Goal: Task Accomplishment & Management: Use online tool/utility

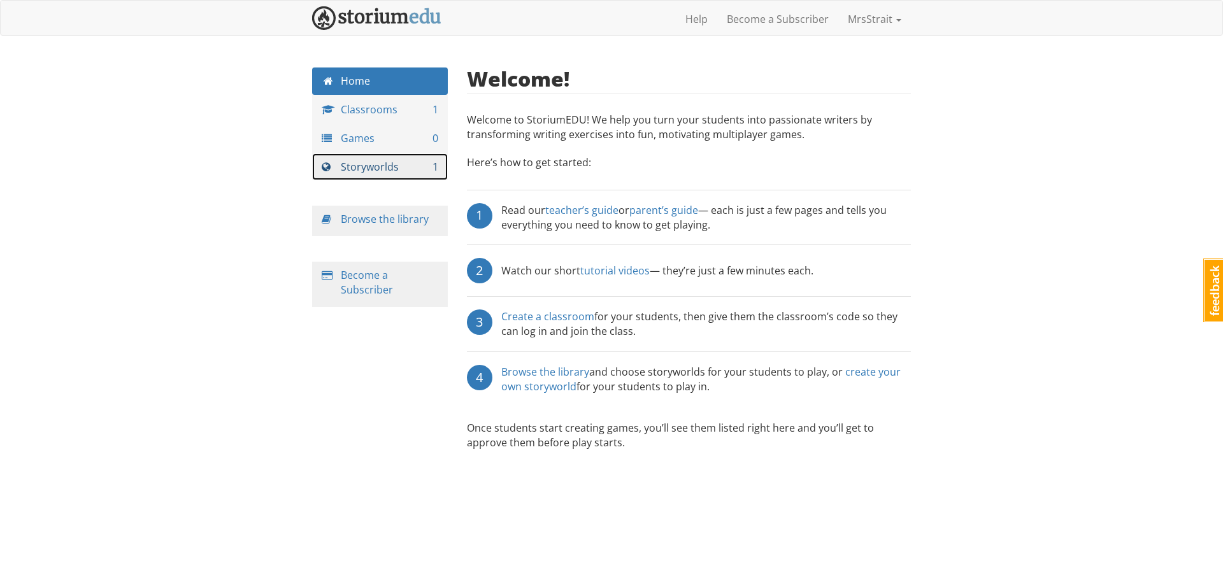
click at [372, 167] on link "Storyworlds 1" at bounding box center [380, 167] width 136 height 27
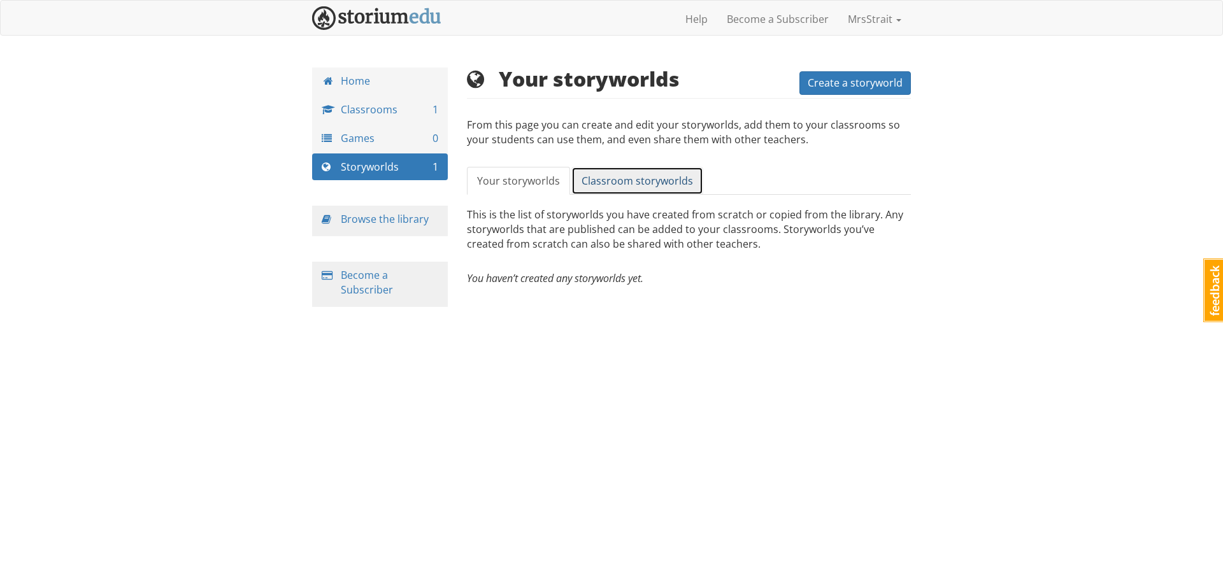
click at [610, 180] on span "Classroom storyworlds" at bounding box center [637, 181] width 111 height 14
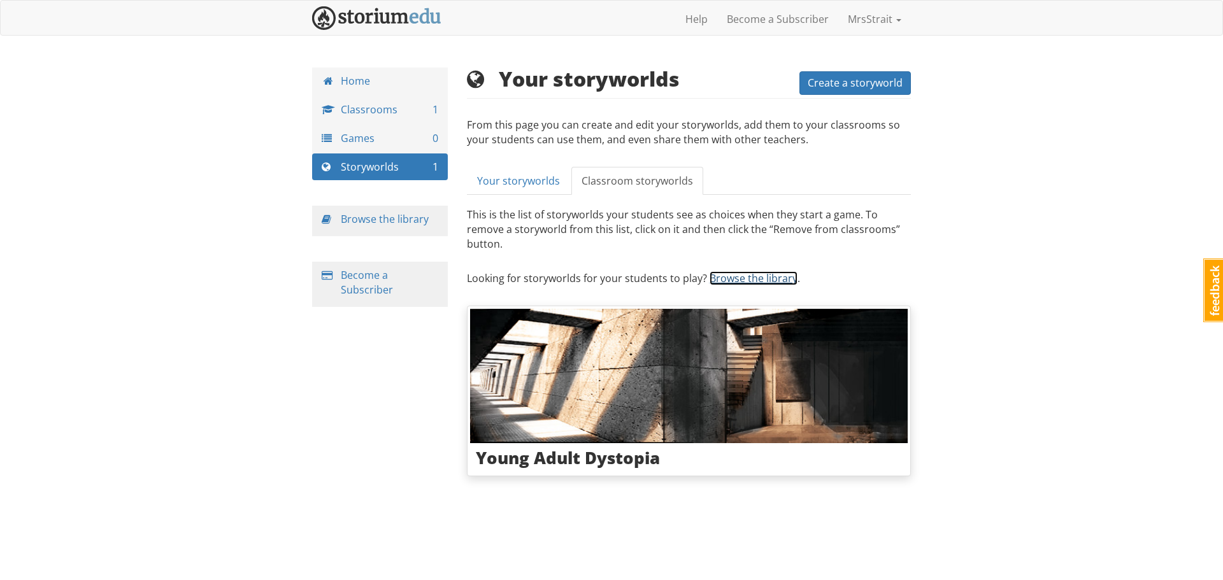
click at [743, 271] on link "Browse the library" at bounding box center [754, 278] width 88 height 14
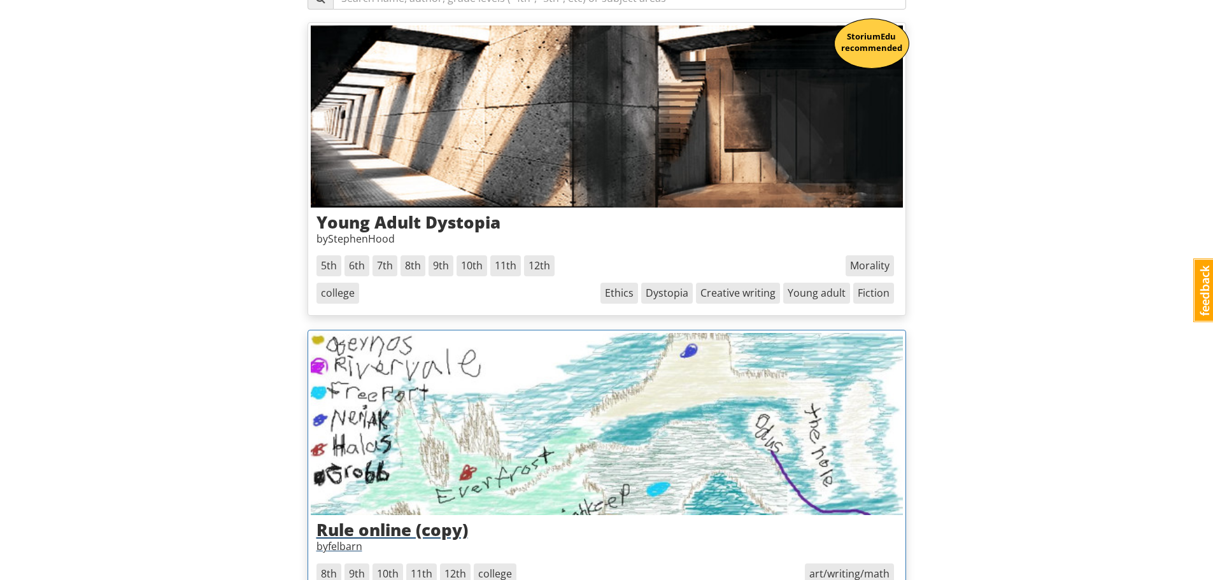
scroll to position [127, 0]
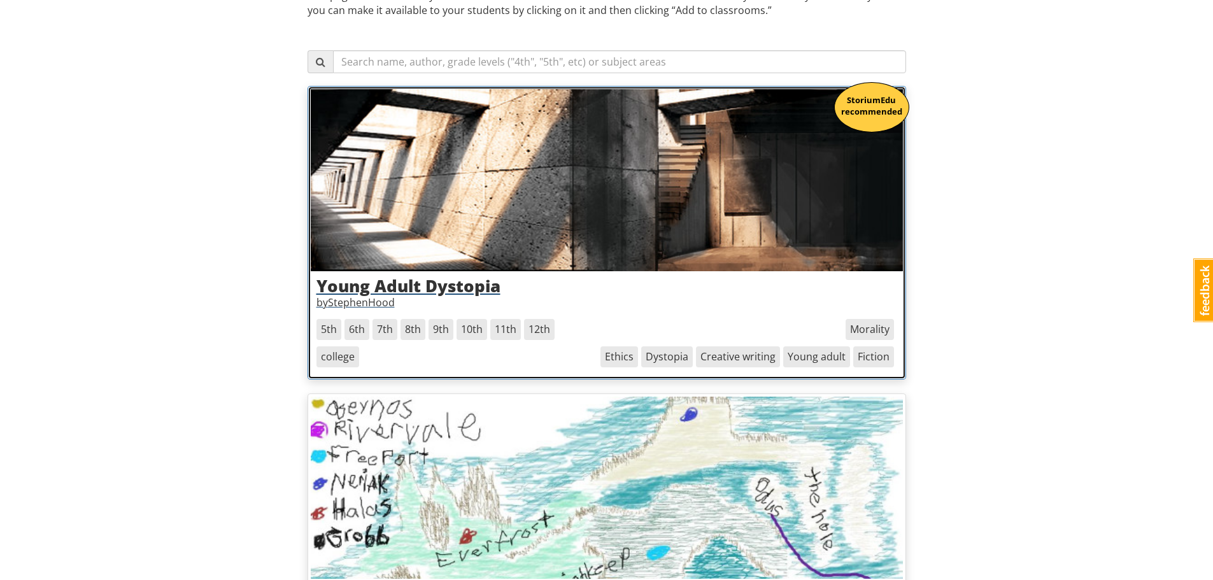
click at [354, 332] on span "6th" at bounding box center [357, 329] width 25 height 21
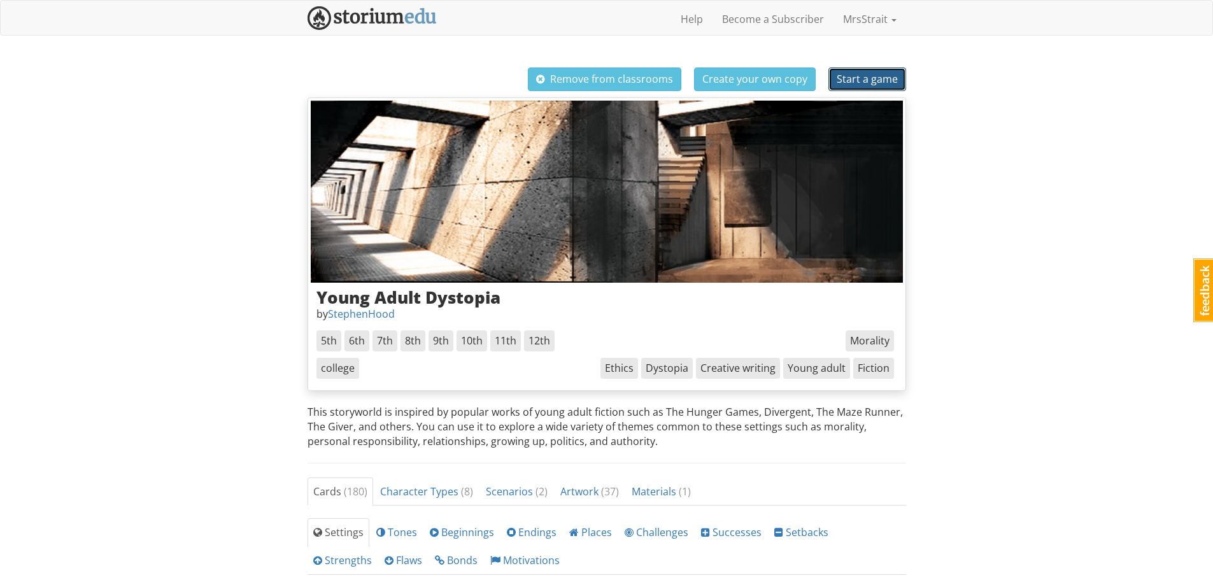
click at [870, 80] on span "Start a game" at bounding box center [867, 79] width 61 height 14
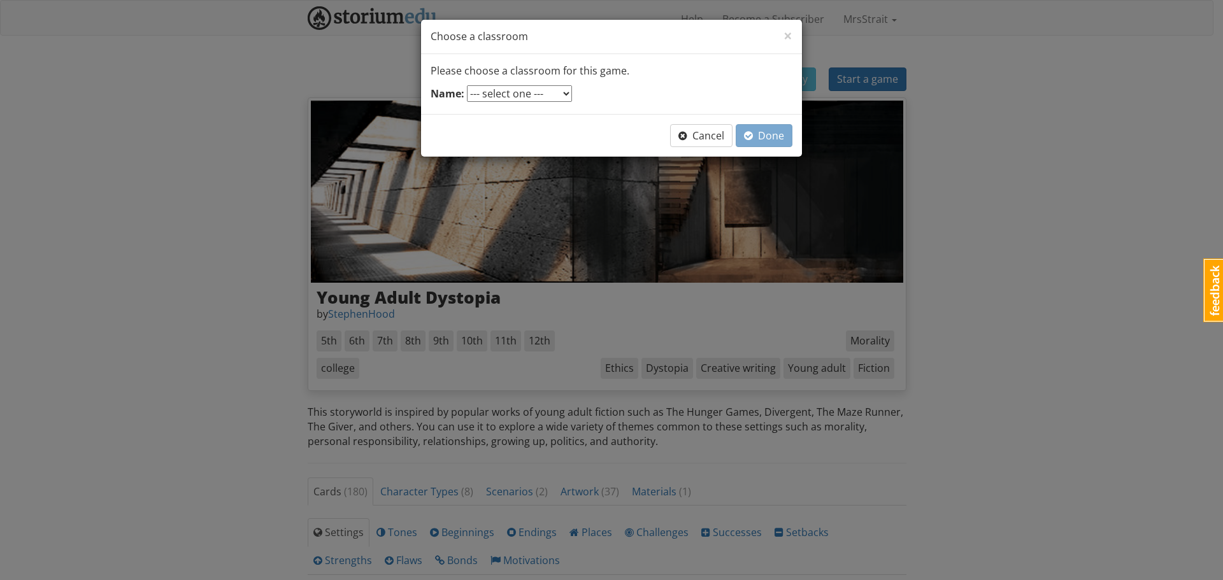
click at [563, 93] on select "--- select one --- Fifth Grade Writing" at bounding box center [519, 93] width 105 height 17
click at [690, 136] on span "Cancel" at bounding box center [701, 136] width 46 height 14
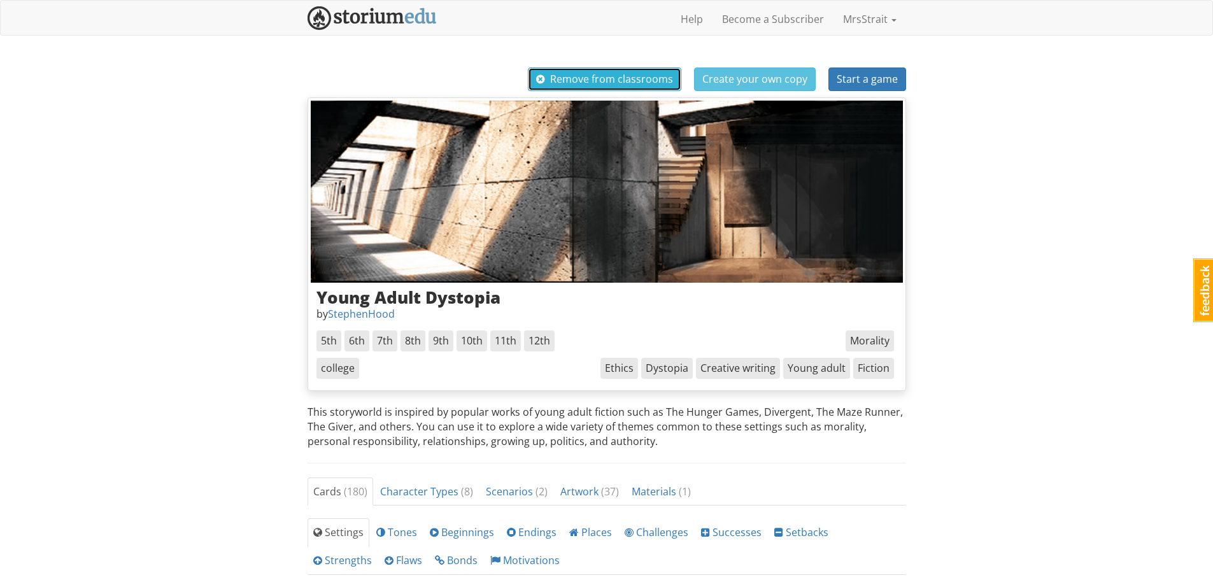
click at [625, 80] on span "Remove from classrooms" at bounding box center [604, 79] width 137 height 14
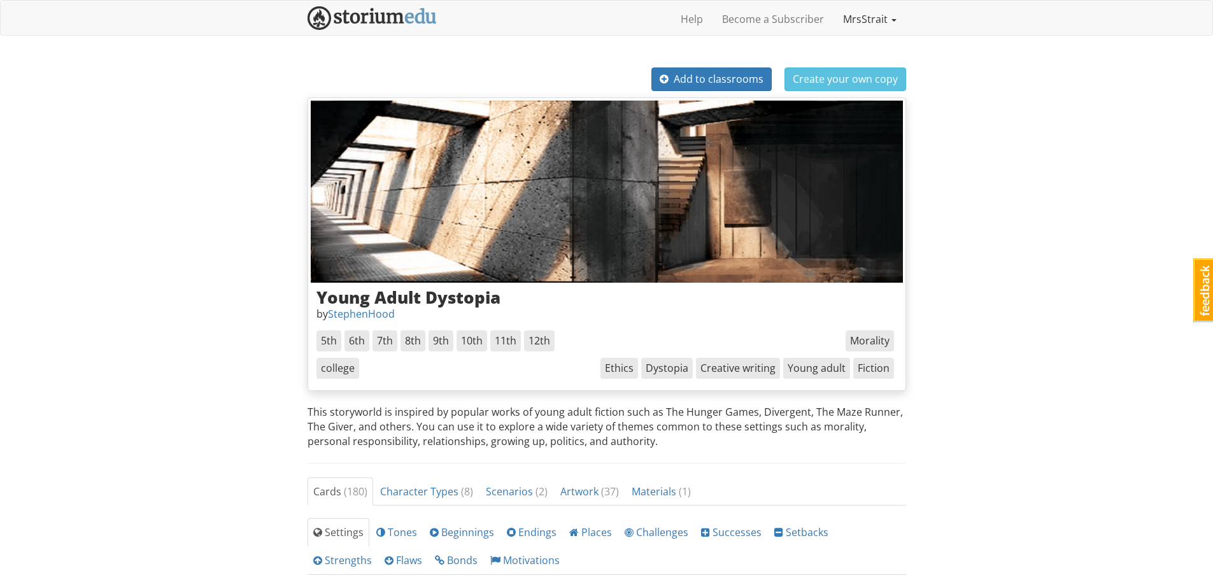
click at [866, 22] on link "MrsStrait" at bounding box center [870, 19] width 73 height 32
click at [824, 47] on link "Profile" at bounding box center [855, 48] width 101 height 18
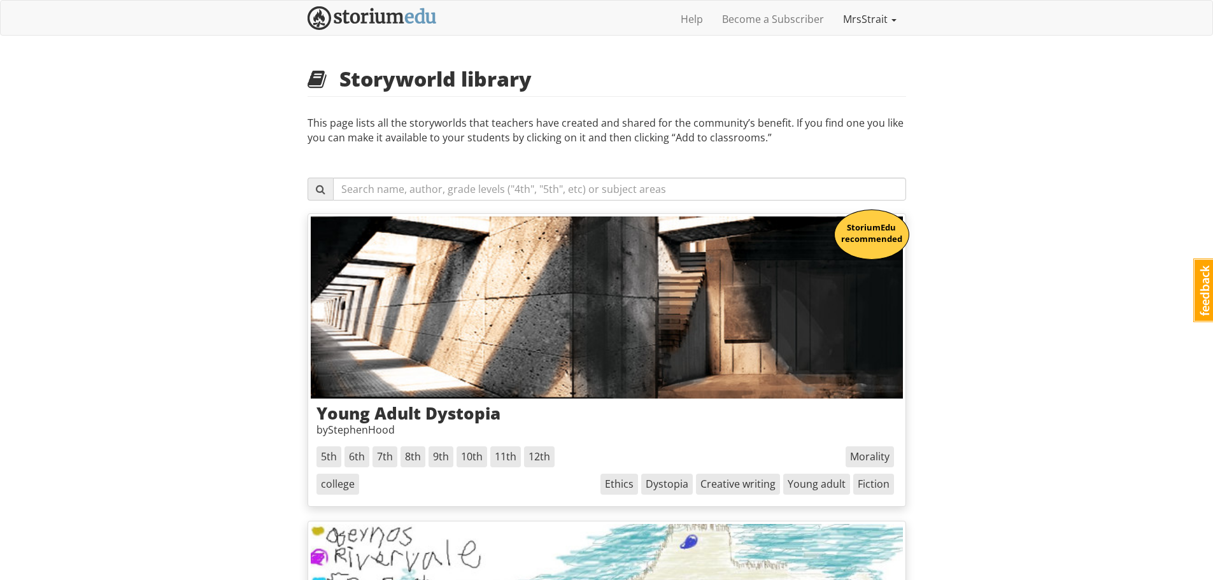
scroll to position [127, 0]
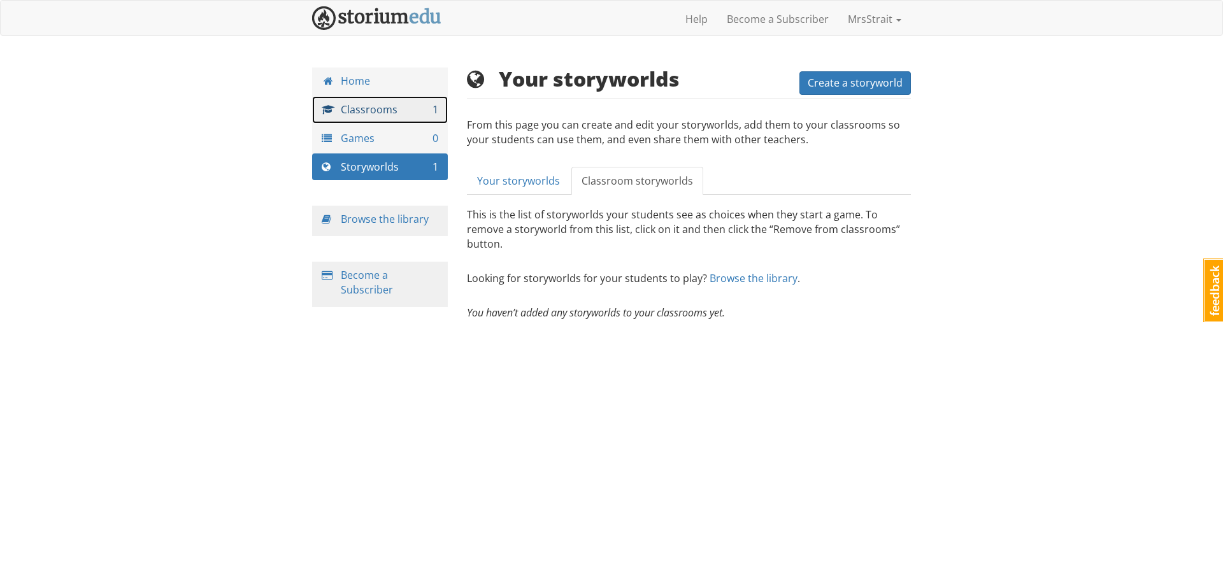
click at [377, 107] on link "Classrooms 1" at bounding box center [380, 109] width 136 height 27
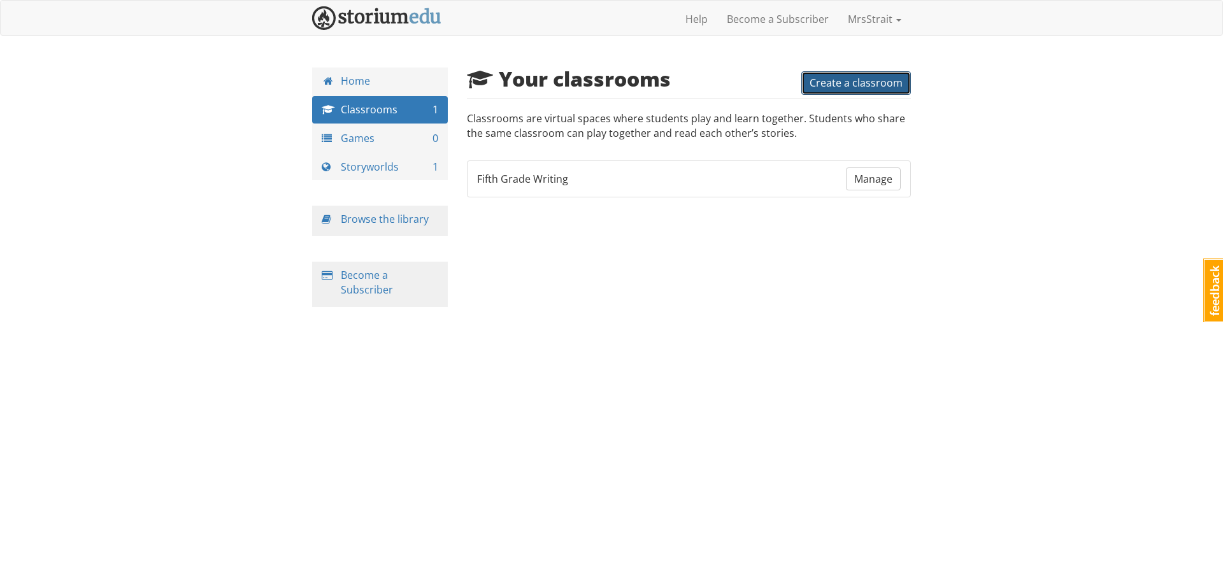
click at [842, 86] on span "Create a classroom" at bounding box center [856, 83] width 93 height 14
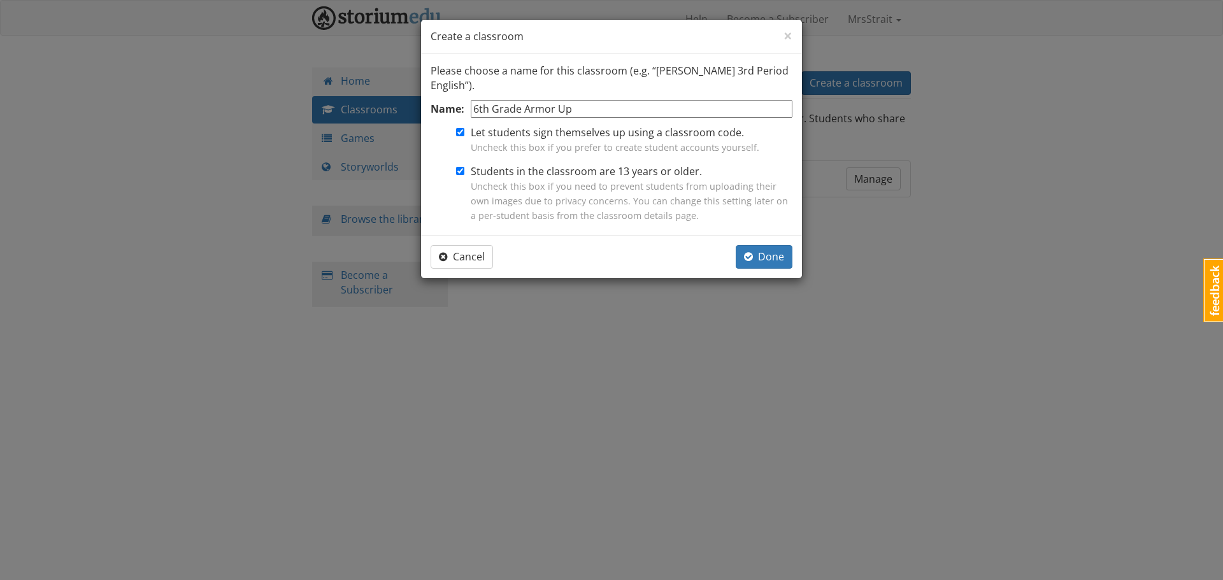
type input "6th Grade Armor Up"
click at [461, 171] on input "Students in the classroom are 13 years or older. Uncheck this box if you need t…" at bounding box center [460, 171] width 8 height 8
checkbox input "false"
click at [764, 257] on span "Done" at bounding box center [764, 257] width 40 height 14
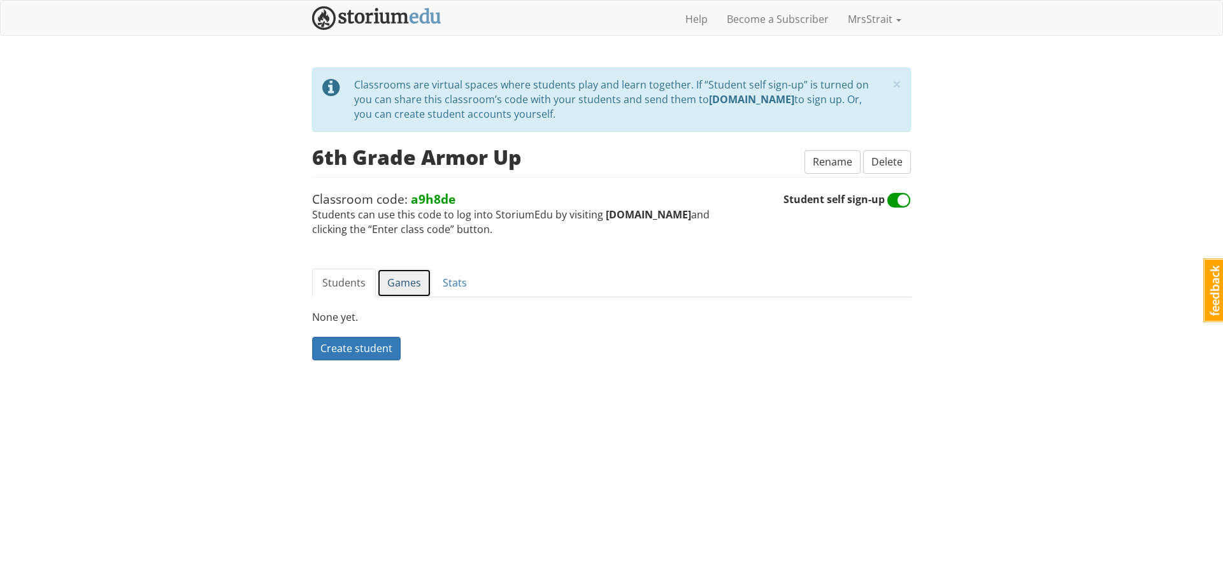
click at [397, 278] on link "Games" at bounding box center [404, 283] width 54 height 29
click at [355, 352] on span "Create a game" at bounding box center [354, 348] width 69 height 14
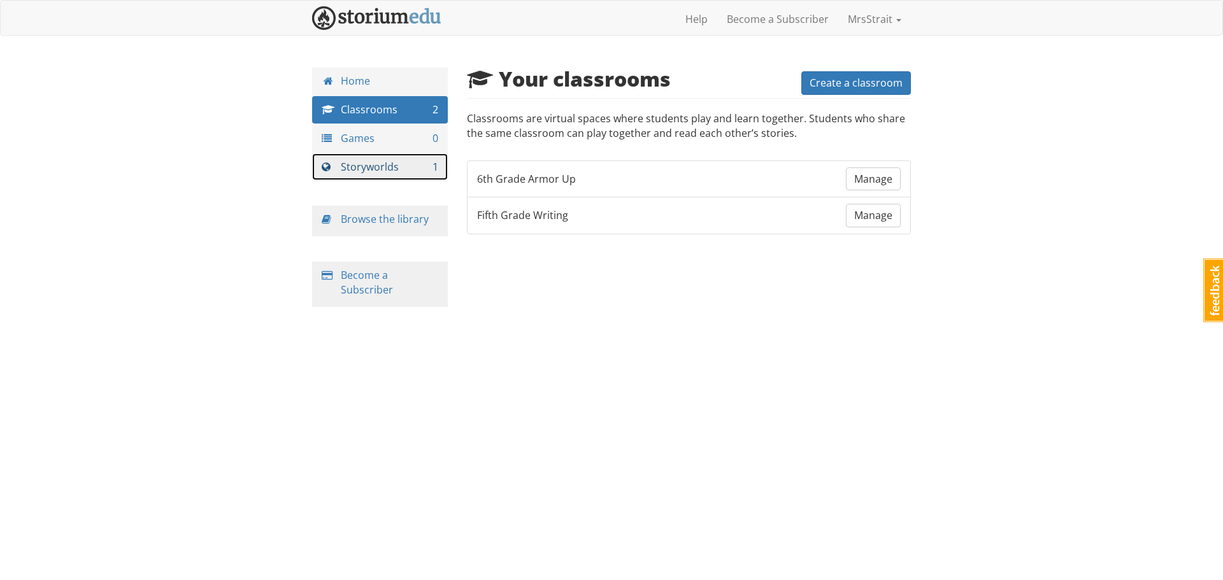
click at [368, 169] on link "Storyworlds 1" at bounding box center [380, 167] width 136 height 27
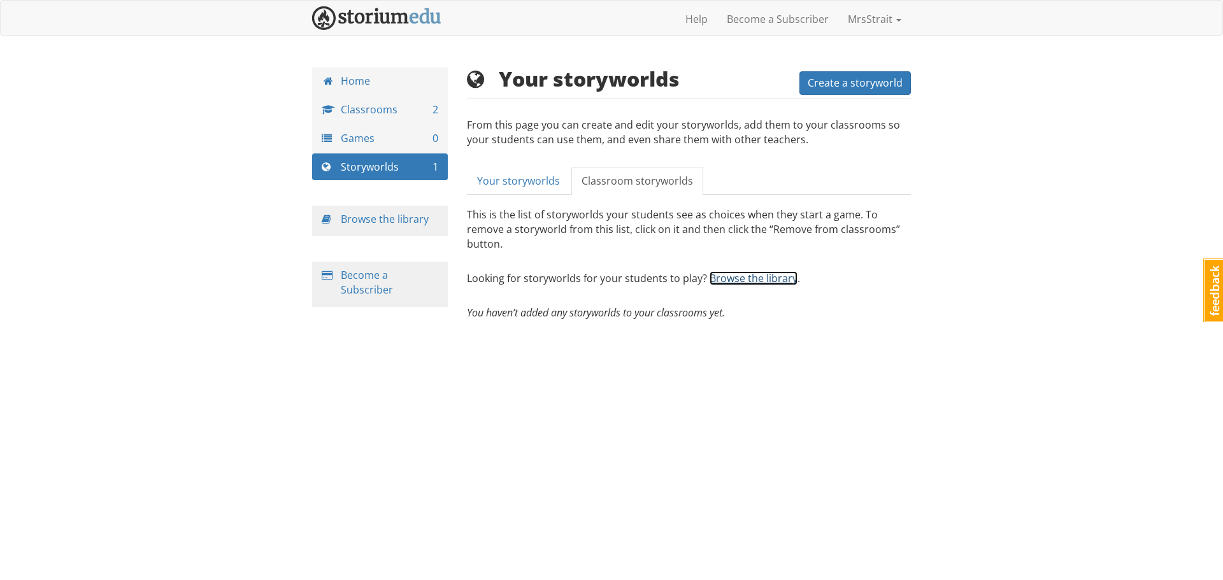
click at [739, 271] on link "Browse the library" at bounding box center [754, 278] width 88 height 14
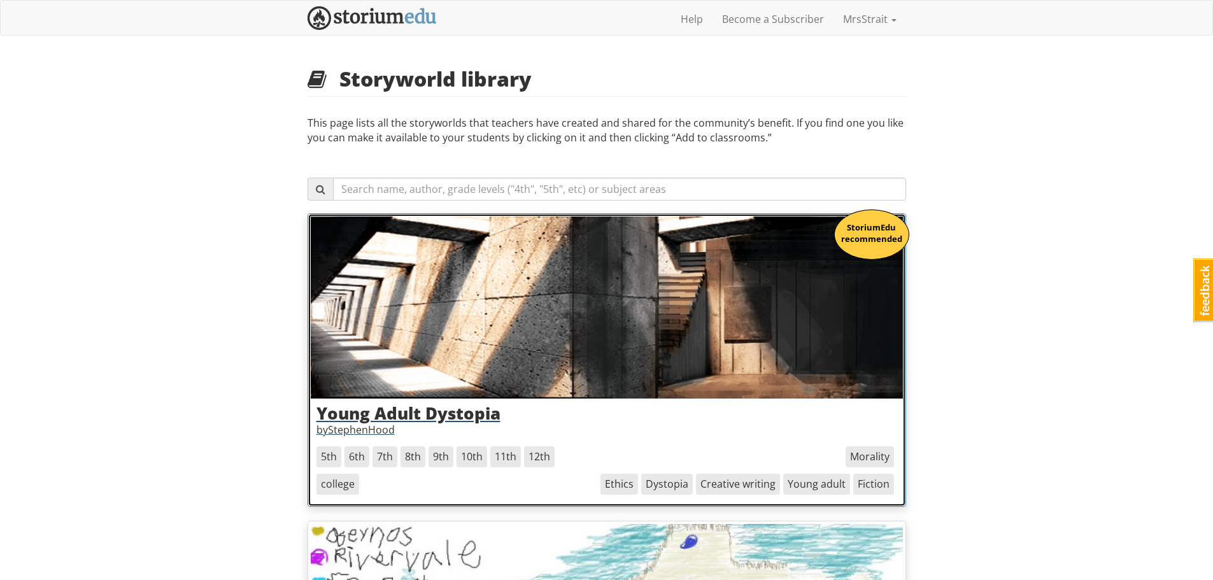
click at [357, 456] on span "6th" at bounding box center [357, 457] width 25 height 21
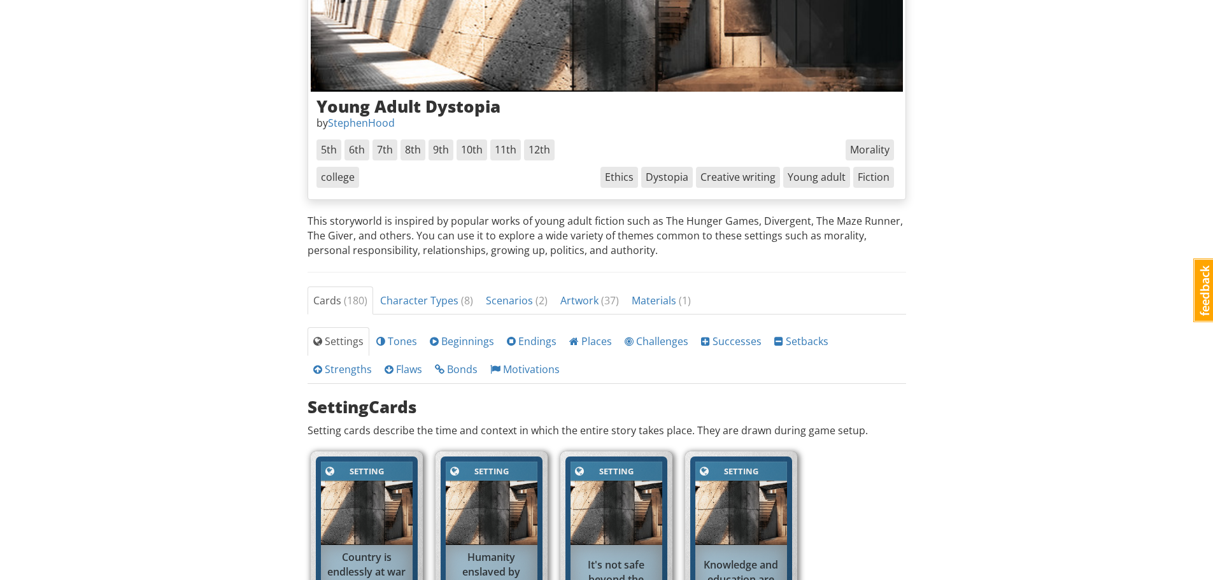
scroll to position [255, 0]
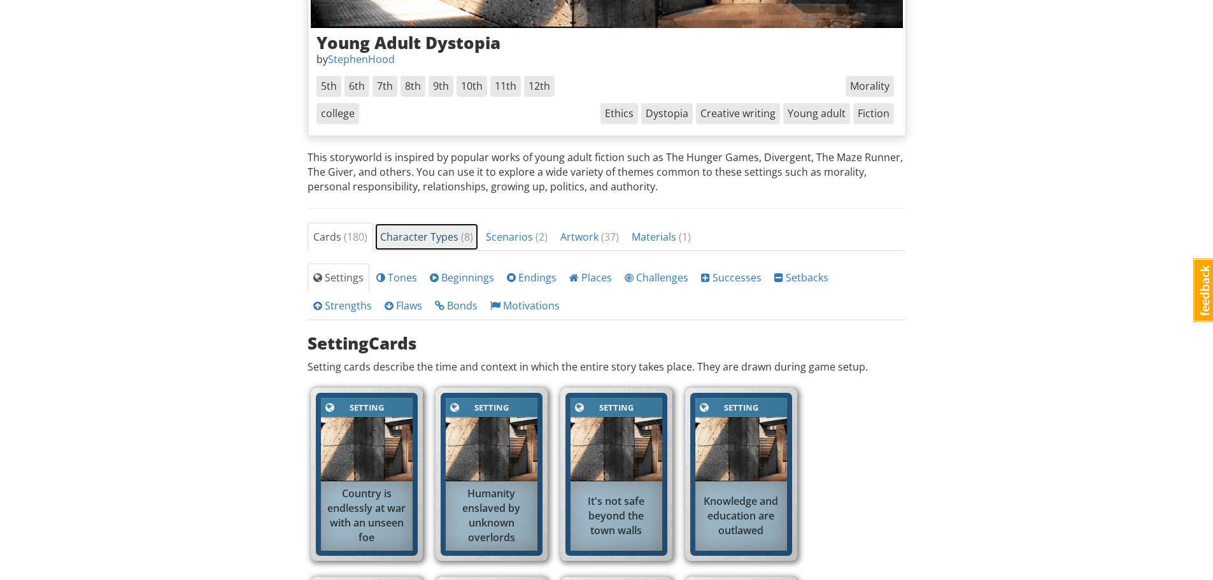
click at [416, 238] on span "Character Types ( 8 )" at bounding box center [426, 237] width 93 height 14
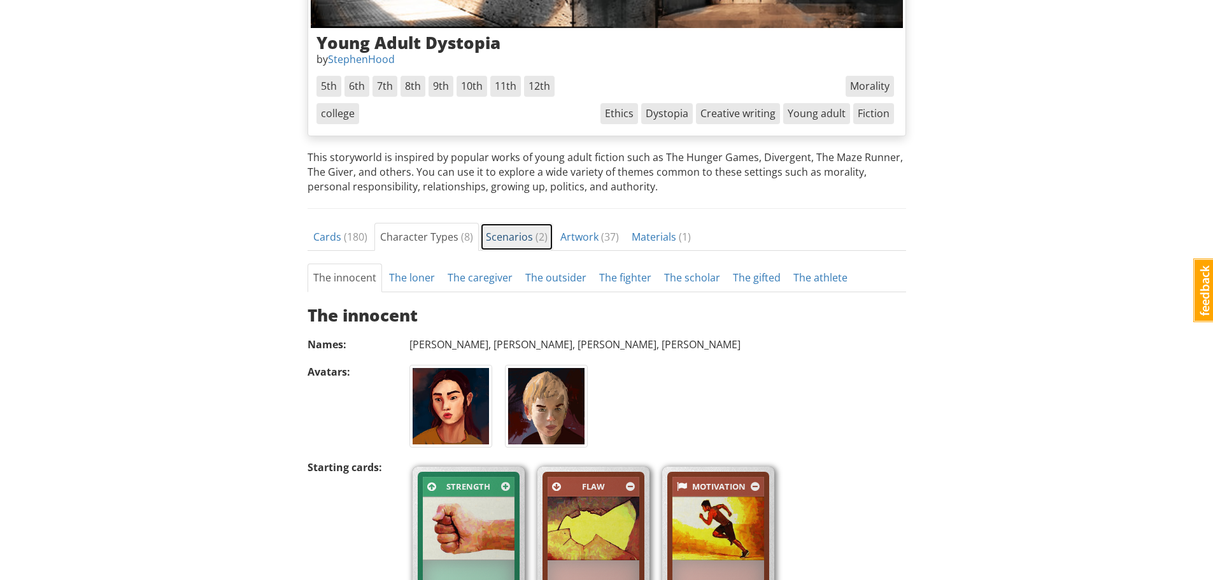
click at [507, 237] on span "Scenarios ( 2 )" at bounding box center [517, 237] width 62 height 14
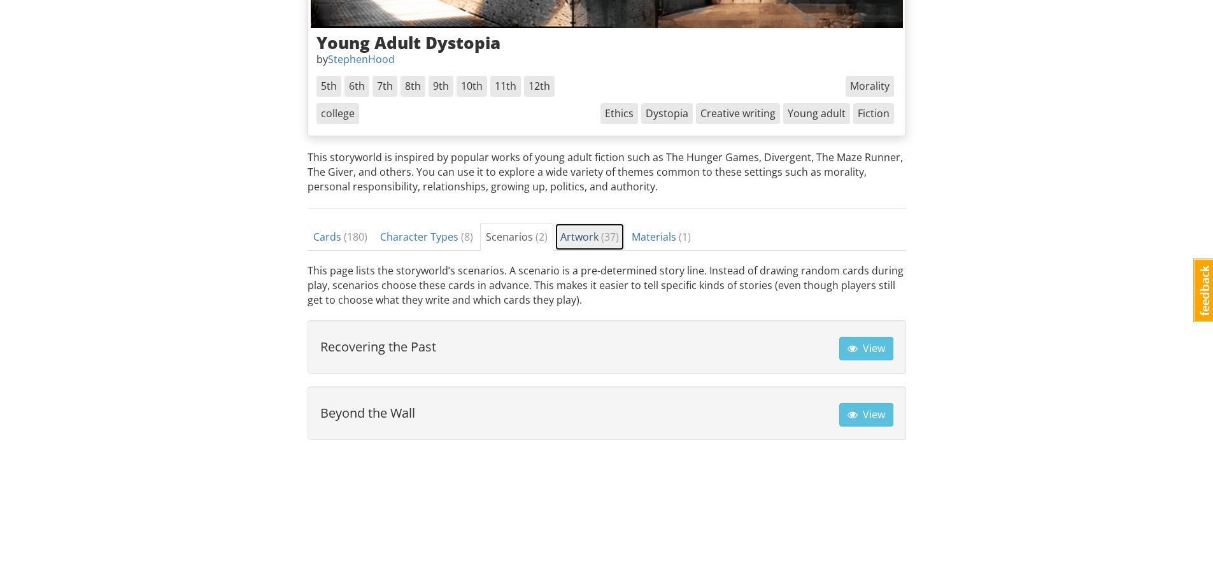
click at [566, 236] on span "Artwork ( 37 )" at bounding box center [590, 237] width 59 height 14
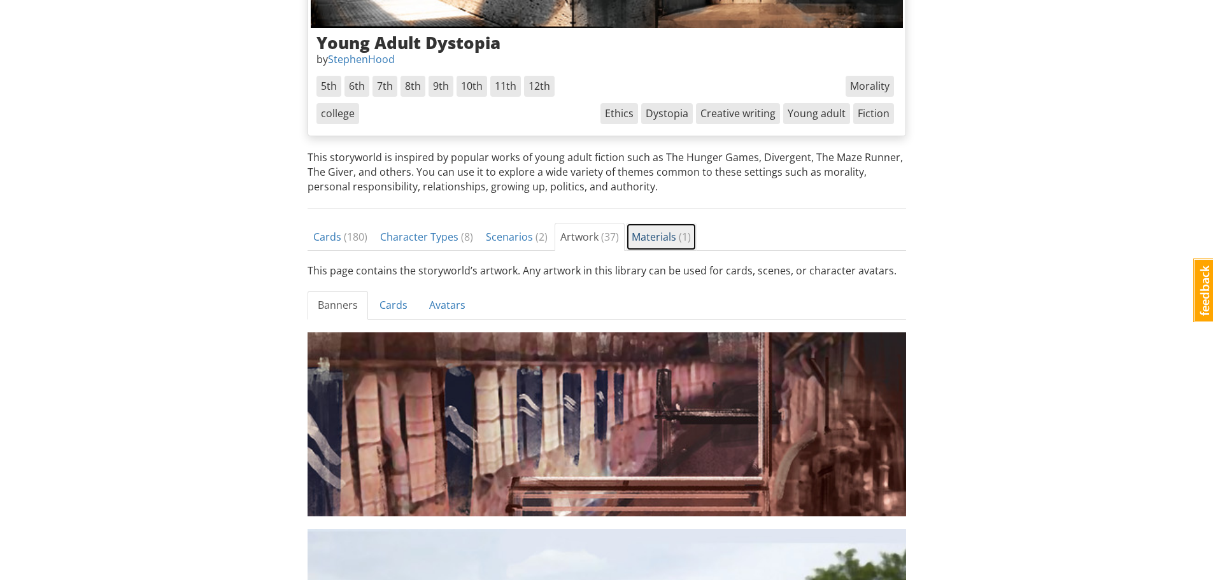
click at [640, 235] on span "Materials ( 1 )" at bounding box center [661, 237] width 59 height 14
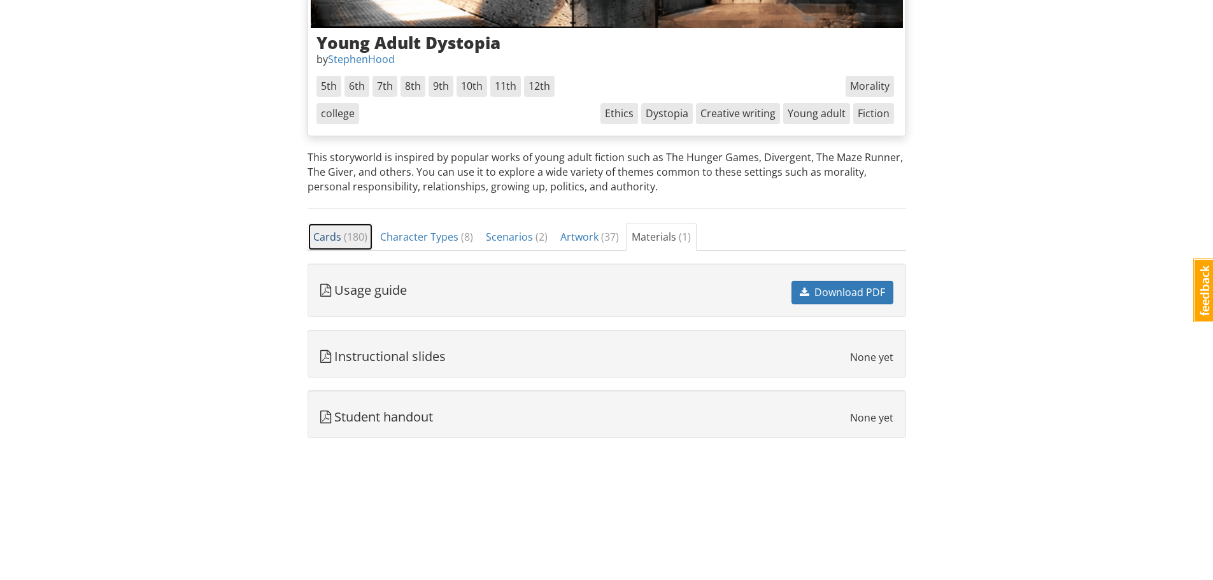
click at [337, 241] on span "Cards ( 180 )" at bounding box center [340, 237] width 54 height 14
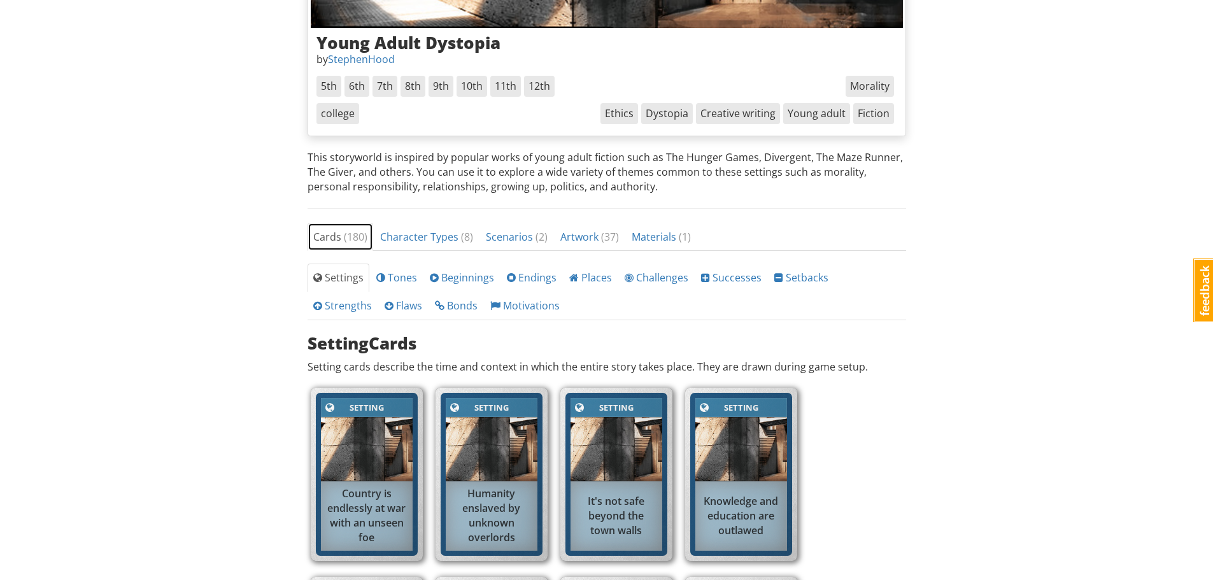
scroll to position [318, 0]
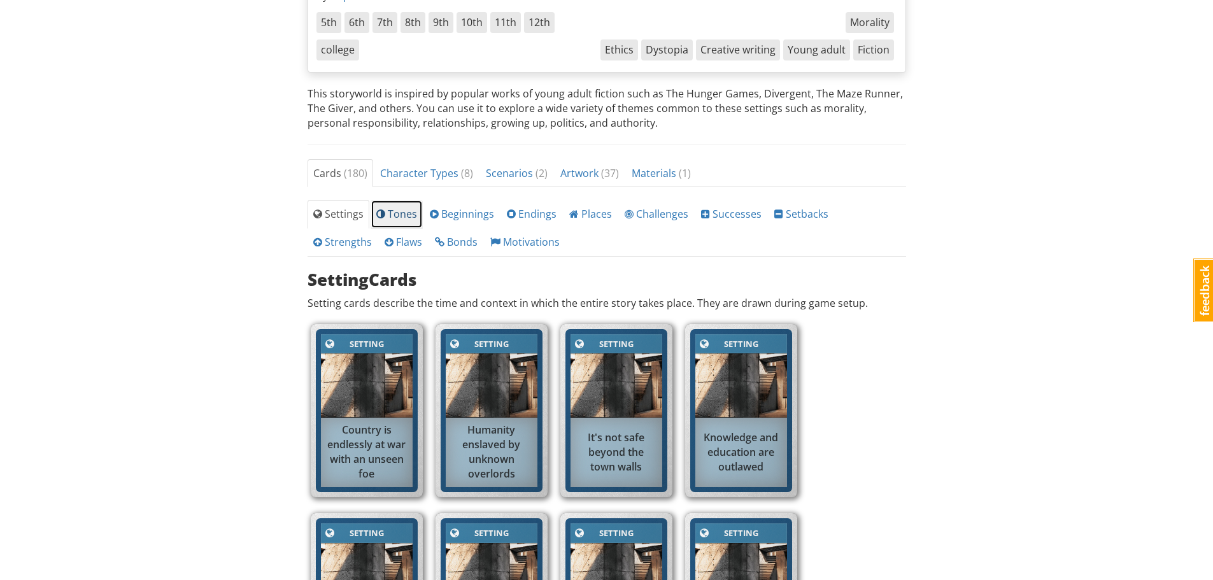
click at [390, 210] on span "Tones" at bounding box center [396, 214] width 41 height 14
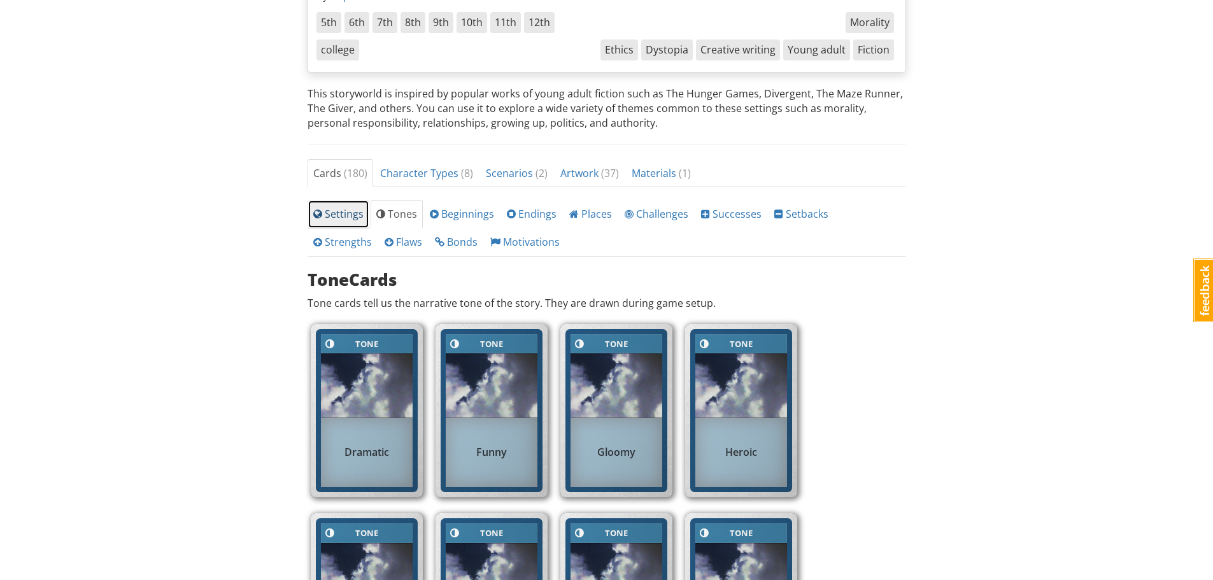
click at [336, 212] on span "Settings" at bounding box center [338, 214] width 50 height 14
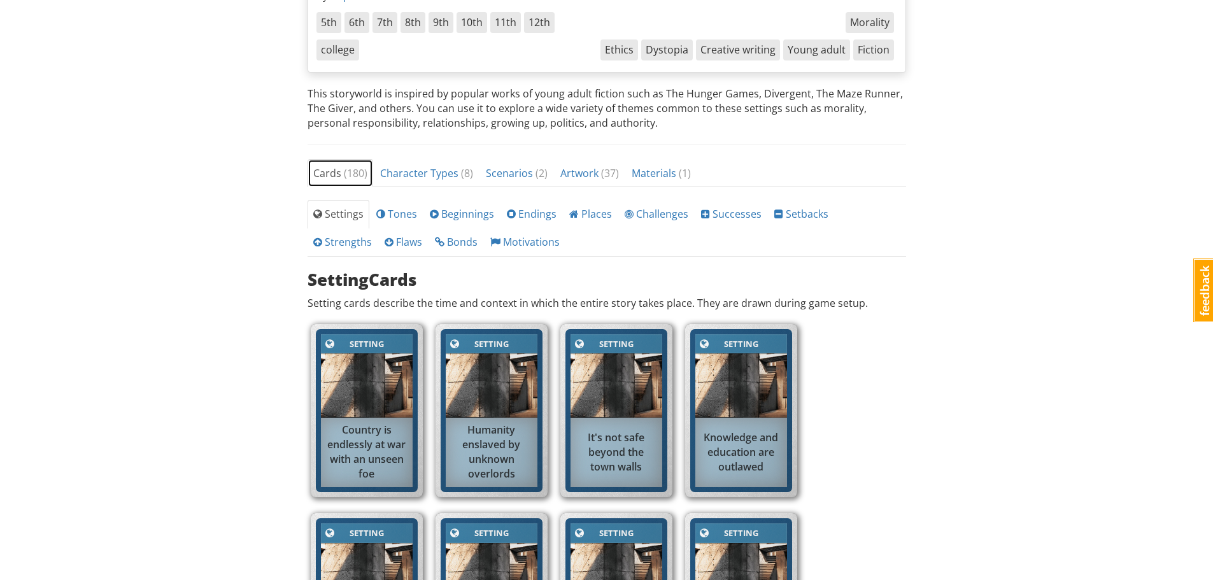
click at [340, 175] on span "Cards ( 180 )" at bounding box center [340, 173] width 54 height 14
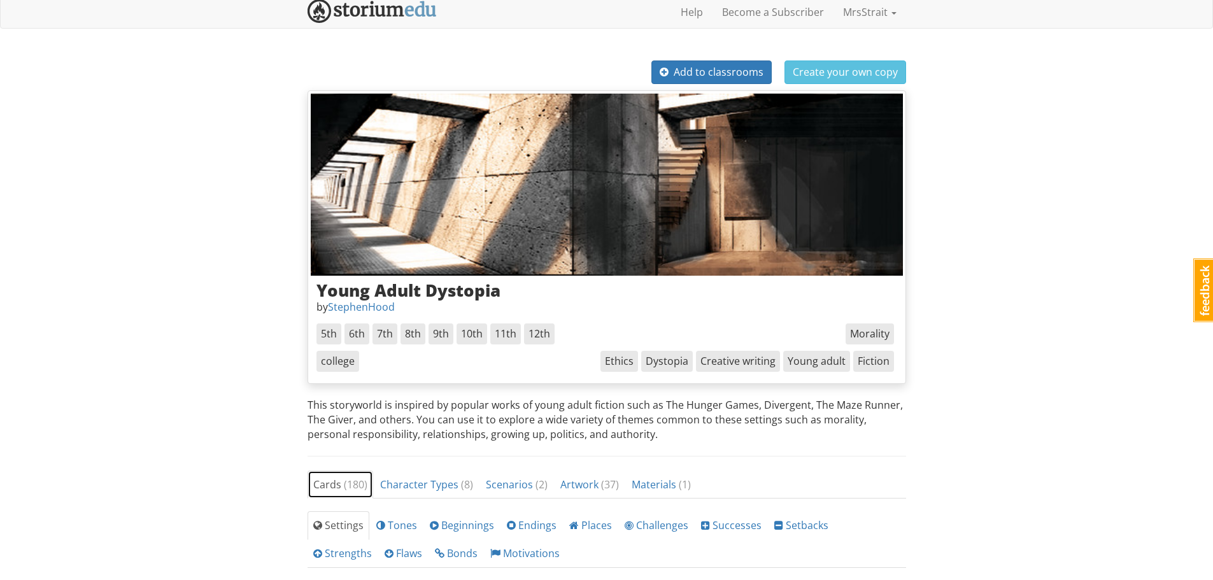
scroll to position [0, 0]
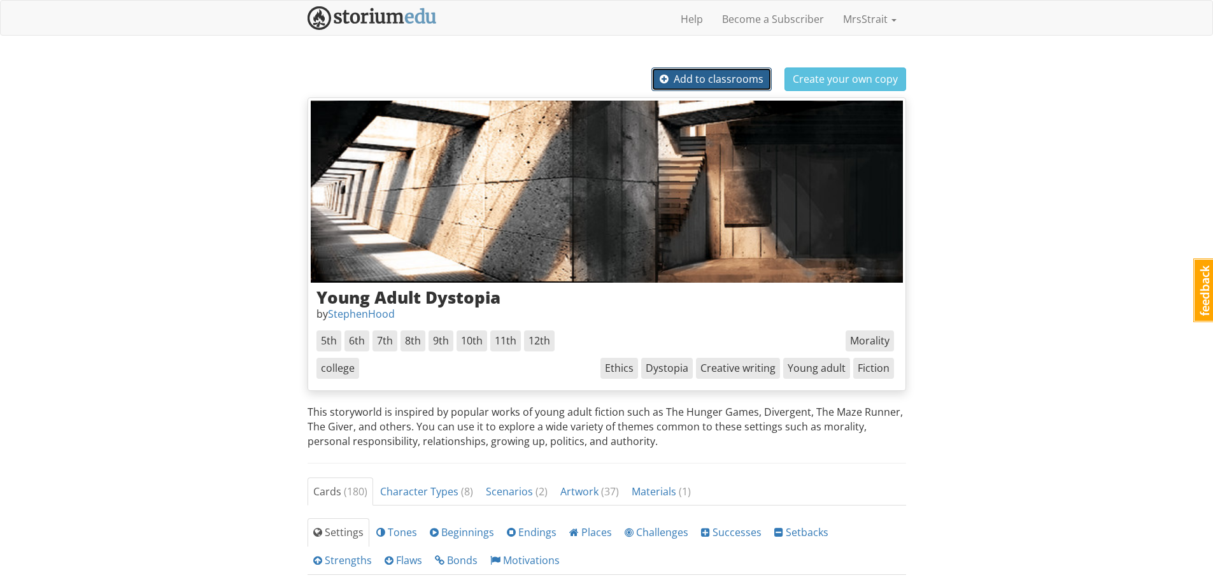
click at [710, 78] on span "Add to classrooms" at bounding box center [712, 79] width 104 height 14
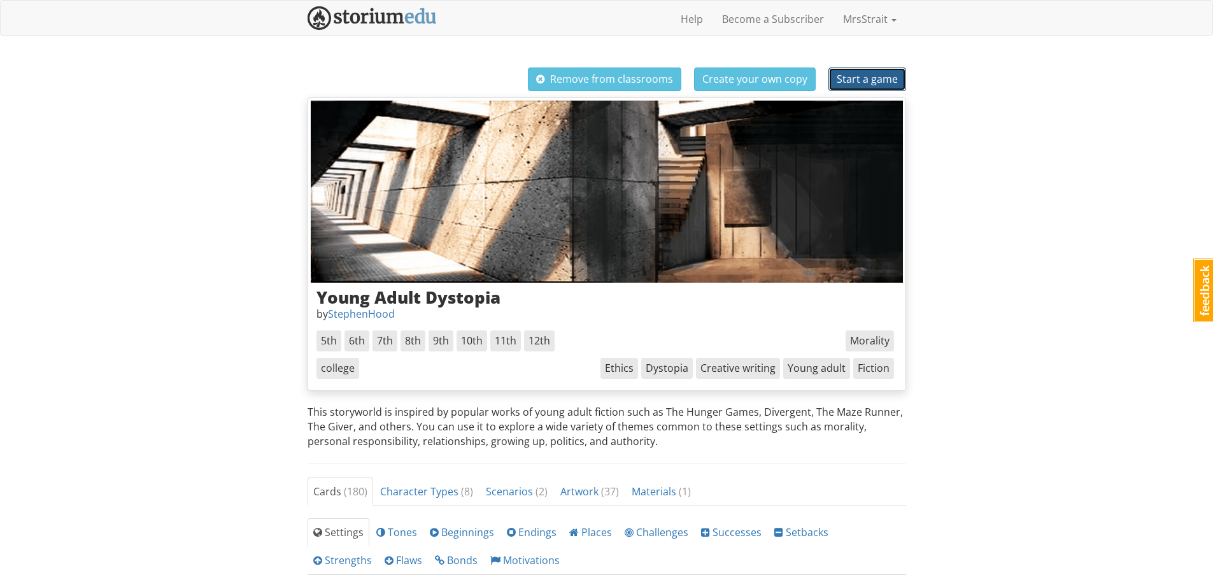
click at [866, 79] on span "Start a game" at bounding box center [867, 79] width 61 height 14
select select "07tq33"
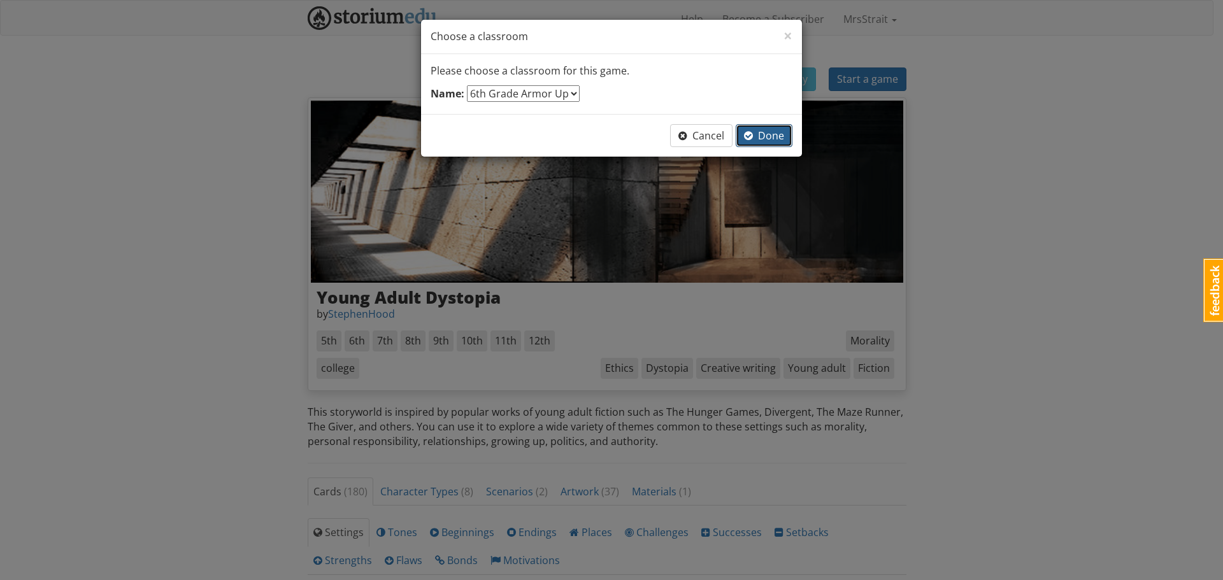
click at [770, 133] on span "Done" at bounding box center [764, 136] width 40 height 14
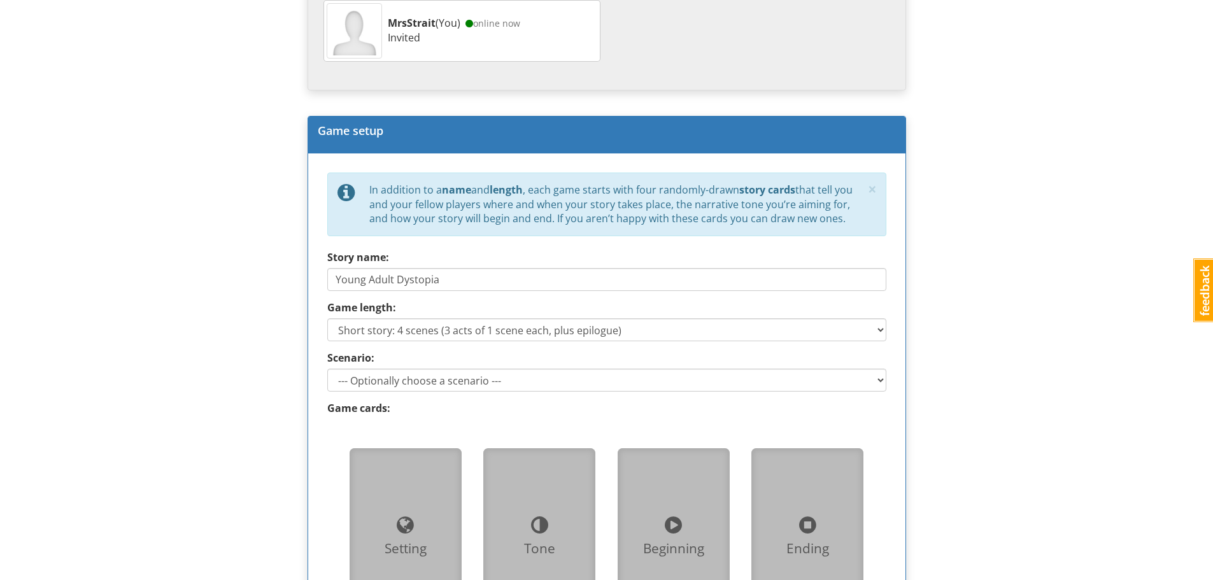
scroll to position [510, 0]
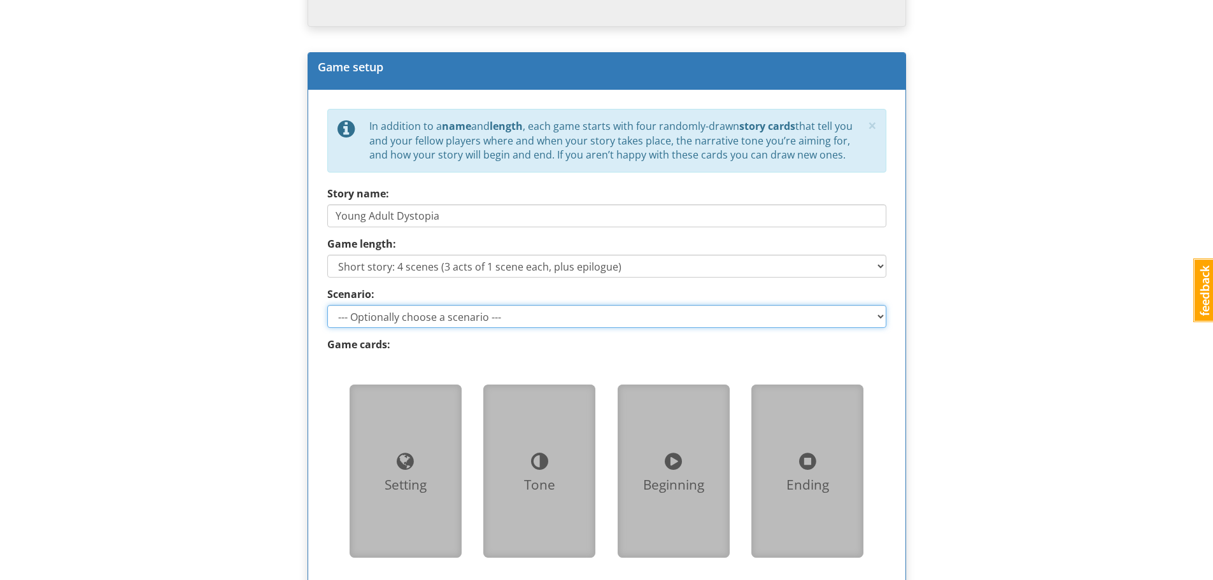
click at [876, 317] on select "--- Optionally choose a scenario --- Recovering the Past Beyond the Wall" at bounding box center [606, 316] width 559 height 23
click at [978, 299] on div "mrsstrait MrsStrait 1 Toggle navigation Help Become a Subscriber MrsStrait Prof…" at bounding box center [606, 247] width 1213 height 1515
click at [877, 317] on select "--- Optionally choose a scenario --- Recovering the Past Beyond the Wall" at bounding box center [606, 316] width 559 height 23
select select "d_scenario_2"
click at [327, 305] on select "--- Optionally choose a scenario --- Recovering the Past Beyond the Wall" at bounding box center [606, 316] width 559 height 23
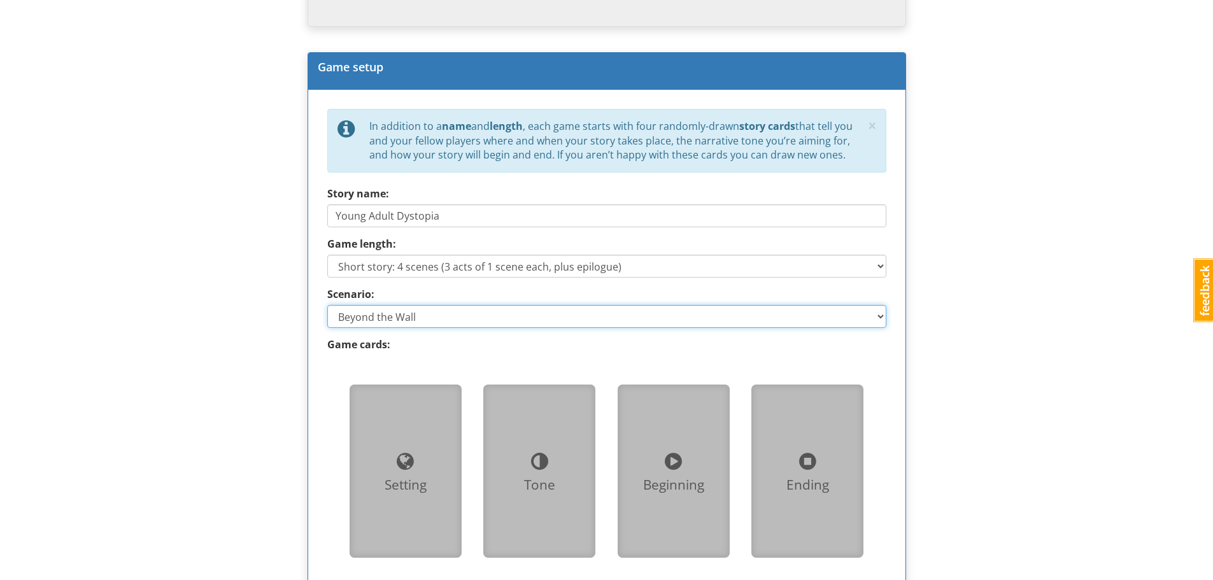
type input "Beyond the Wall"
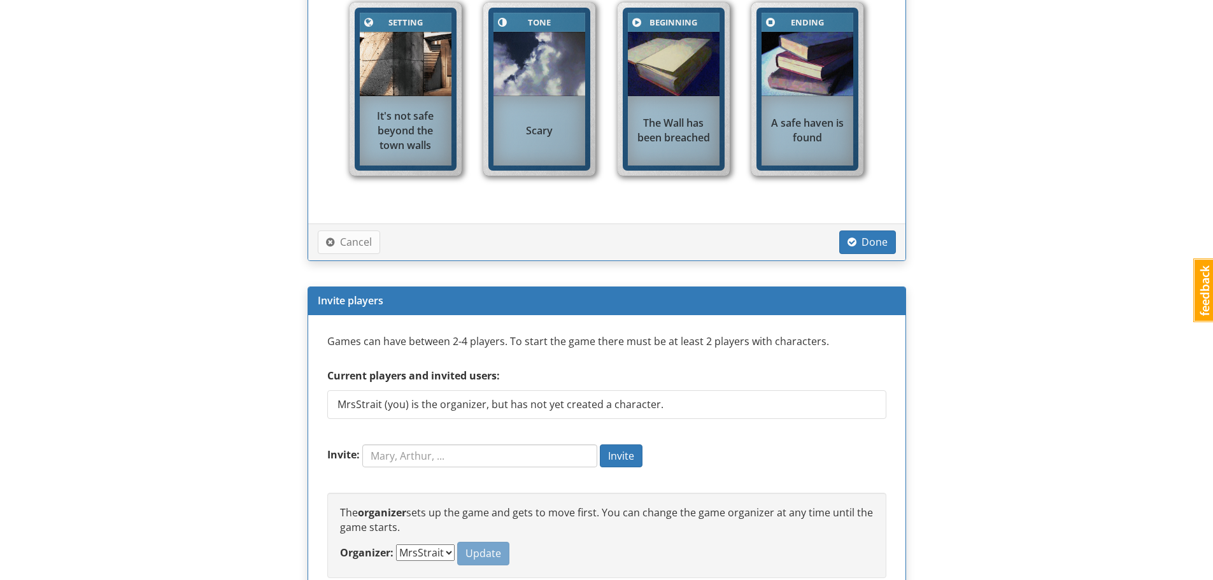
scroll to position [935, 0]
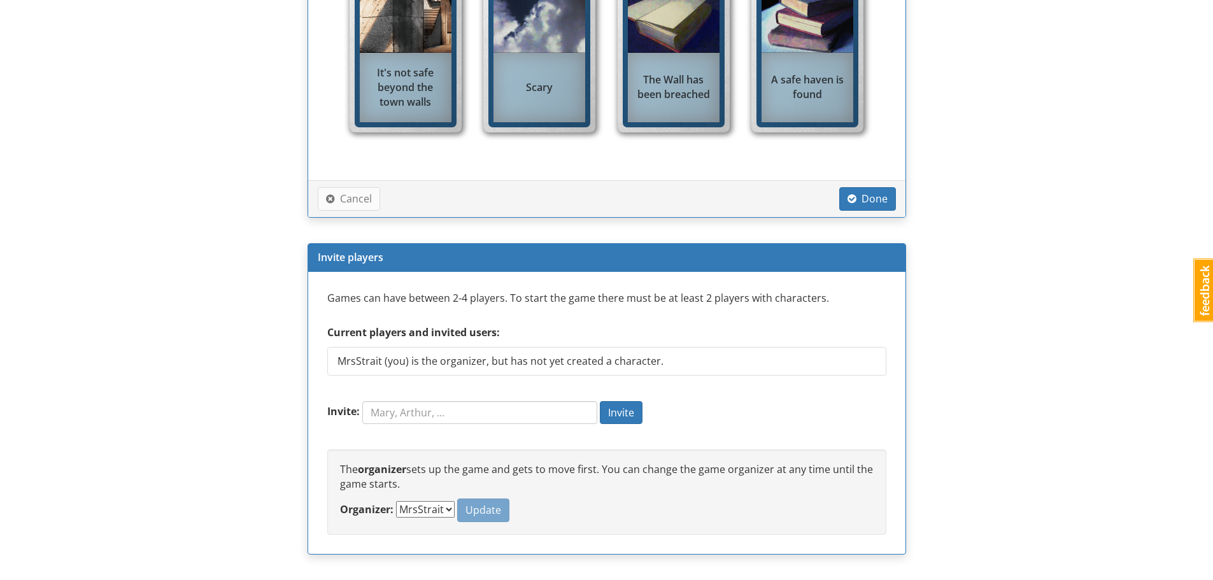
click at [448, 510] on select "MrsStrait" at bounding box center [425, 509] width 59 height 17
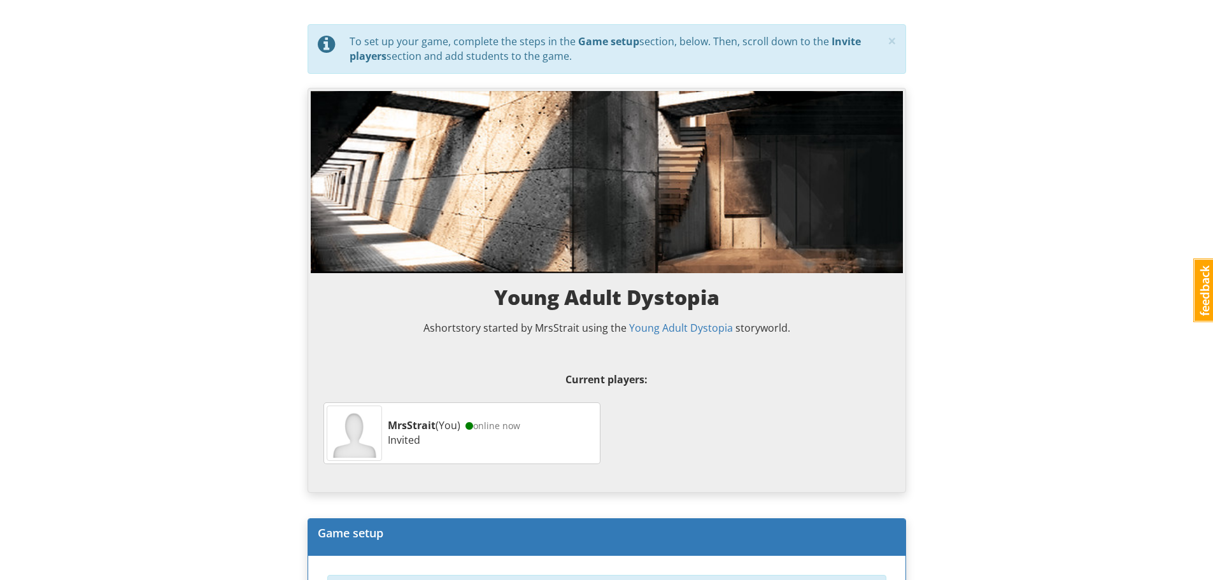
scroll to position [0, 0]
